Goal: Task Accomplishment & Management: Use online tool/utility

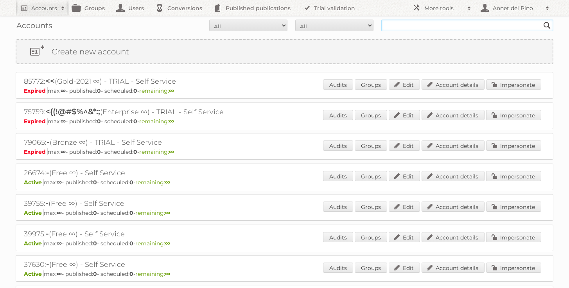
click at [415, 29] on input "text" at bounding box center [467, 26] width 172 height 12
type input "hornbach"
click at [541, 20] on input "Search" at bounding box center [547, 26] width 12 height 12
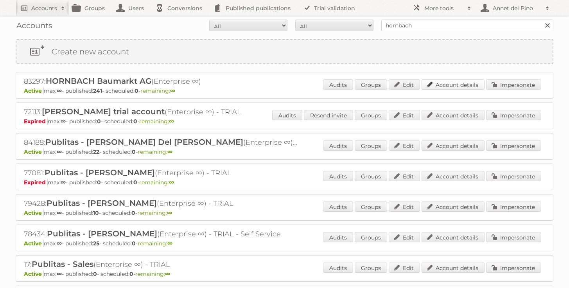
click at [453, 83] on link "Account details" at bounding box center [452, 84] width 63 height 10
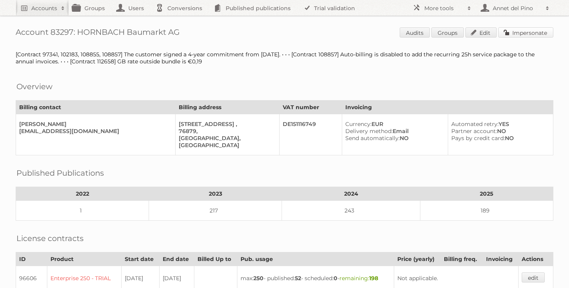
click at [531, 36] on link "Impersonate" at bounding box center [525, 32] width 55 height 10
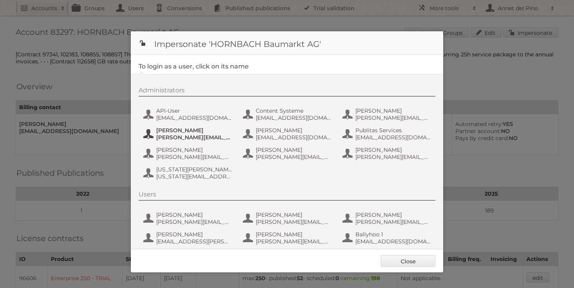
click at [159, 140] on span "[PERSON_NAME][EMAIL_ADDRESS][DOMAIN_NAME]" at bounding box center [194, 137] width 76 height 7
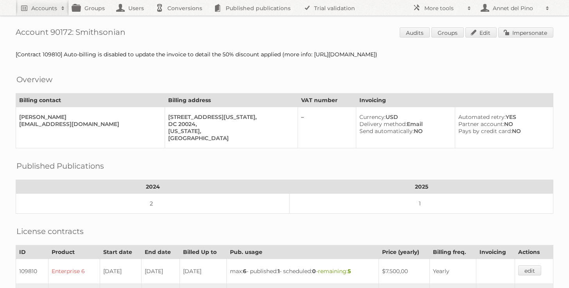
click at [532, 26] on div "Account 90172: Smithsonian Audits Groups Edit Impersonate [Contract 109810] Aut…" at bounding box center [284, 245] width 569 height 491
click at [532, 28] on link "Impersonate" at bounding box center [525, 32] width 55 height 10
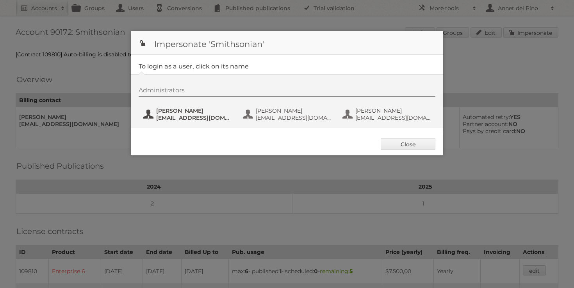
click at [186, 111] on span "Amy Bulson" at bounding box center [194, 110] width 76 height 7
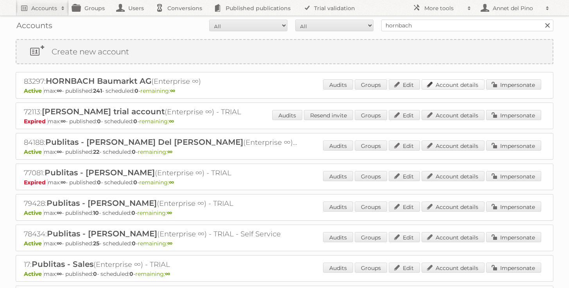
click at [439, 85] on link "Account details" at bounding box center [452, 84] width 63 height 10
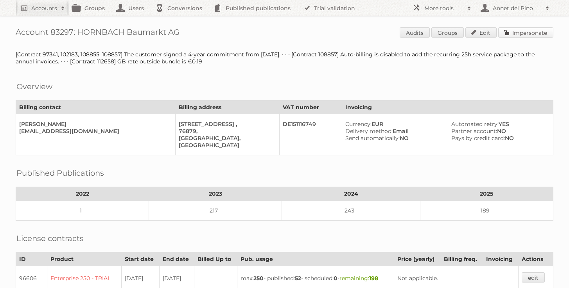
click at [521, 32] on link "Impersonate" at bounding box center [525, 32] width 55 height 10
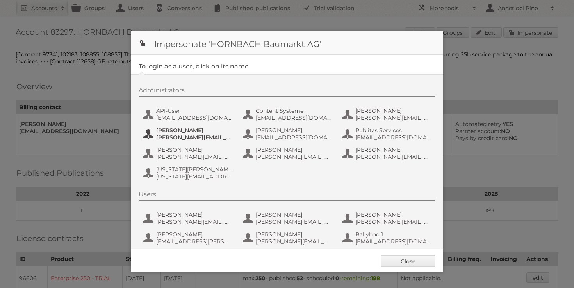
click at [172, 136] on span "jens.nord@hornbach.com" at bounding box center [194, 137] width 76 height 7
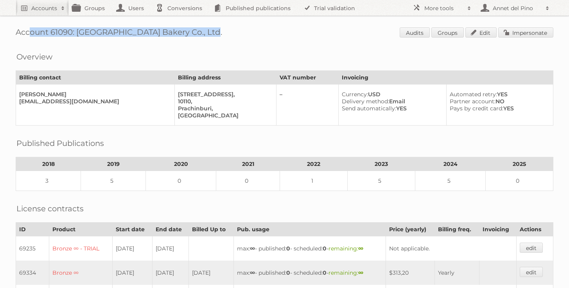
drag, startPoint x: 203, startPoint y: 34, endPoint x: 21, endPoint y: 27, distance: 182.2
click at [21, 27] on div "Account 61090: [GEOGRAPHIC_DATA] Bakery Co., Ltd. Audits Groups Edit Impersonat…" at bounding box center [284, 282] width 569 height 565
copy h1 "Account 61090: [GEOGRAPHIC_DATA] Bakery Co., Ltd."
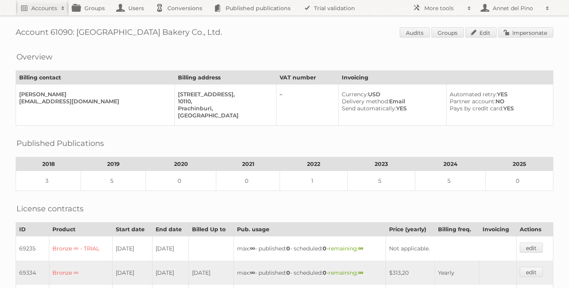
click at [196, 30] on h1 "Account 61090: [GEOGRAPHIC_DATA] Bakery Co., Ltd. Audits Groups Edit Impersonate" at bounding box center [284, 33] width 537 height 12
drag, startPoint x: 197, startPoint y: 30, endPoint x: 77, endPoint y: 31, distance: 120.8
click at [77, 31] on h1 "Account 61090: [GEOGRAPHIC_DATA] Bakery Co., Ltd. Audits Groups Edit Impersonate" at bounding box center [284, 33] width 537 height 12
copy h1 "Paris Bangkok Bakery Co., Ltd."
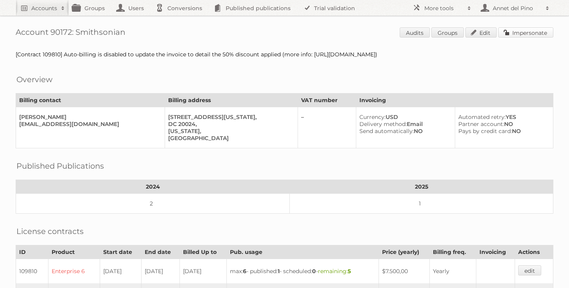
click at [521, 30] on link "Impersonate" at bounding box center [525, 32] width 55 height 10
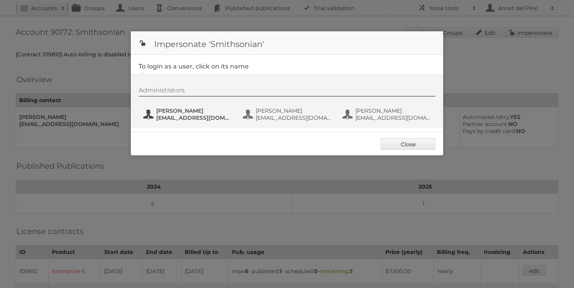
click at [166, 115] on span "[EMAIL_ADDRESS][DOMAIN_NAME]" at bounding box center [194, 117] width 76 height 7
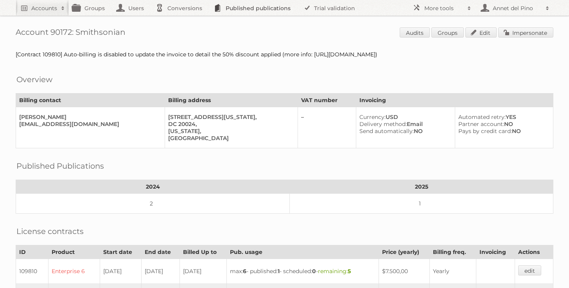
click at [247, 7] on link "Published publications" at bounding box center [254, 8] width 88 height 16
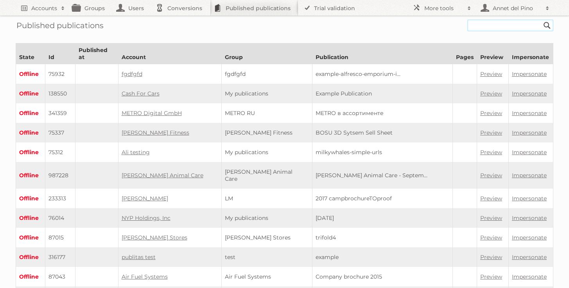
click at [488, 23] on input "text" at bounding box center [510, 26] width 86 height 12
paste input "fall-catalog-2025"
type input "fall-catalog-2025"
click at [541, 20] on input "Search" at bounding box center [547, 26] width 12 height 12
